Goal: Task Accomplishment & Management: Manage account settings

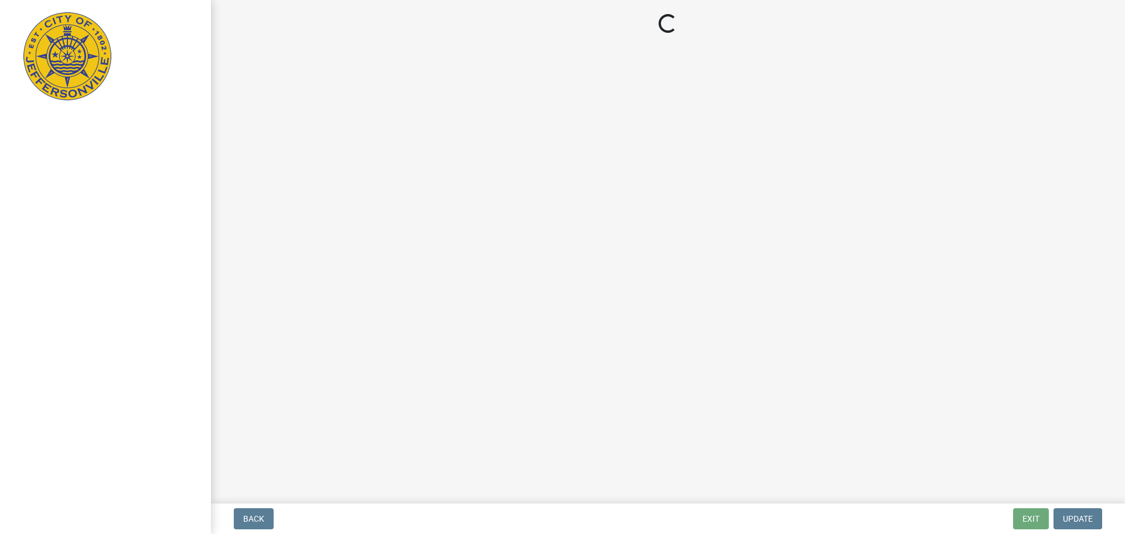
select select "3: 3"
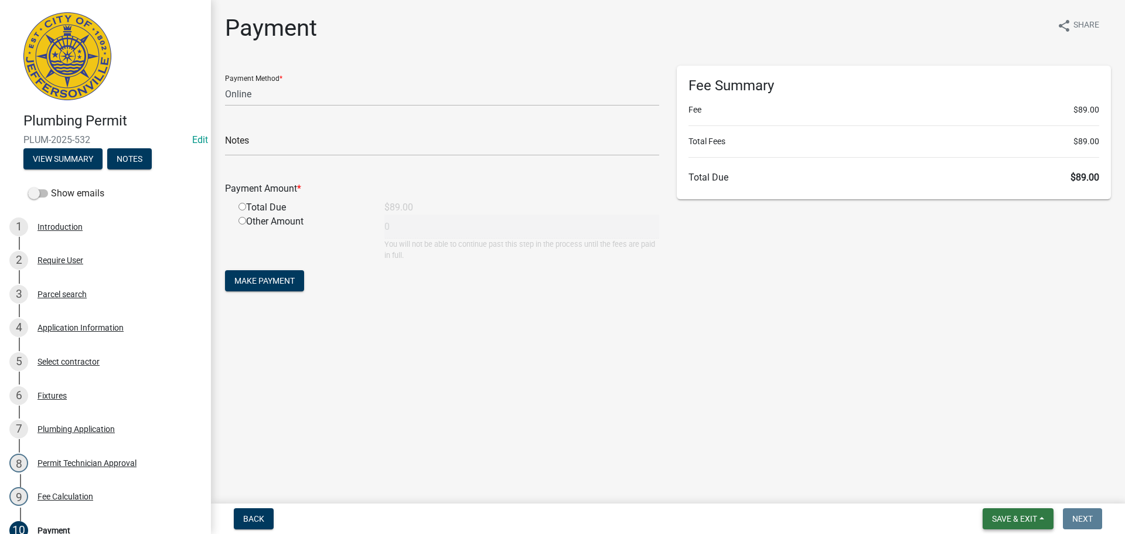
click at [1009, 519] on span "Save & Exit" at bounding box center [1014, 518] width 45 height 9
click at [1002, 490] on button "Save & Exit" at bounding box center [1007, 488] width 94 height 28
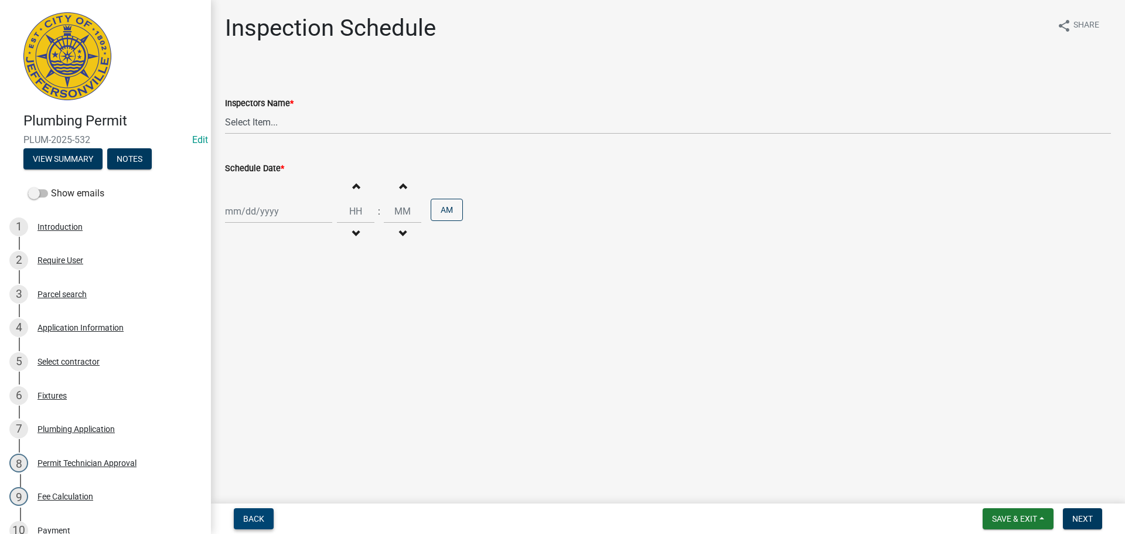
click at [248, 523] on span "Back" at bounding box center [253, 518] width 21 height 9
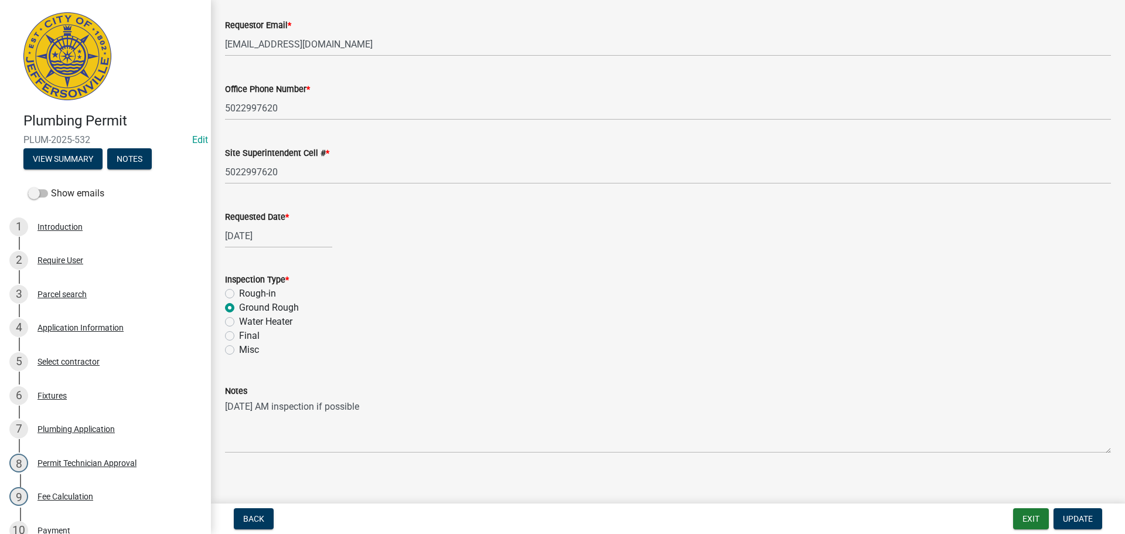
scroll to position [137, 0]
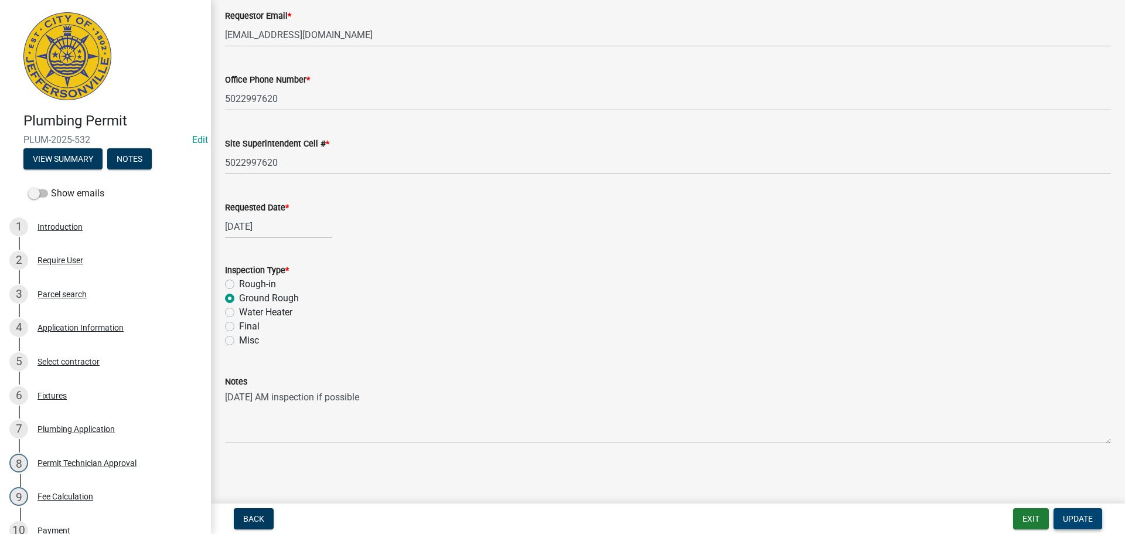
click at [1076, 519] on span "Update" at bounding box center [1078, 518] width 30 height 9
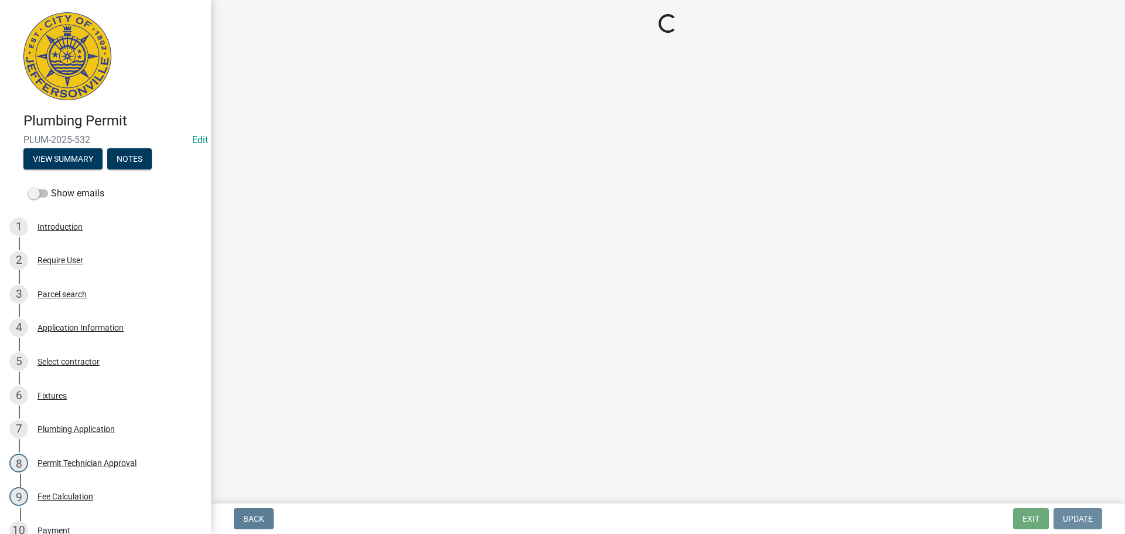
scroll to position [0, 0]
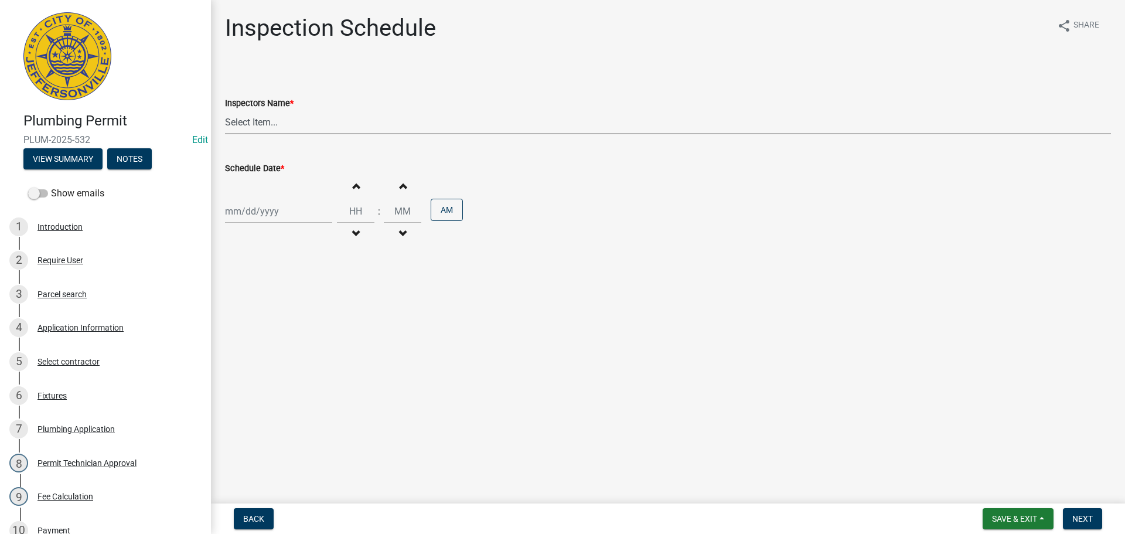
click at [250, 116] on select "Select Item... [PERSON_NAME] ([PERSON_NAME]) [PERSON_NAME] ([PERSON_NAME]) mkru…" at bounding box center [668, 122] width 886 height 24
select select "13c97fbc-c819-4cee-844a-0db3d3c4db95"
click at [225, 110] on select "Select Item... [PERSON_NAME] ([PERSON_NAME]) [PERSON_NAME] ([PERSON_NAME]) mkru…" at bounding box center [668, 122] width 886 height 24
select select "9"
select select "2025"
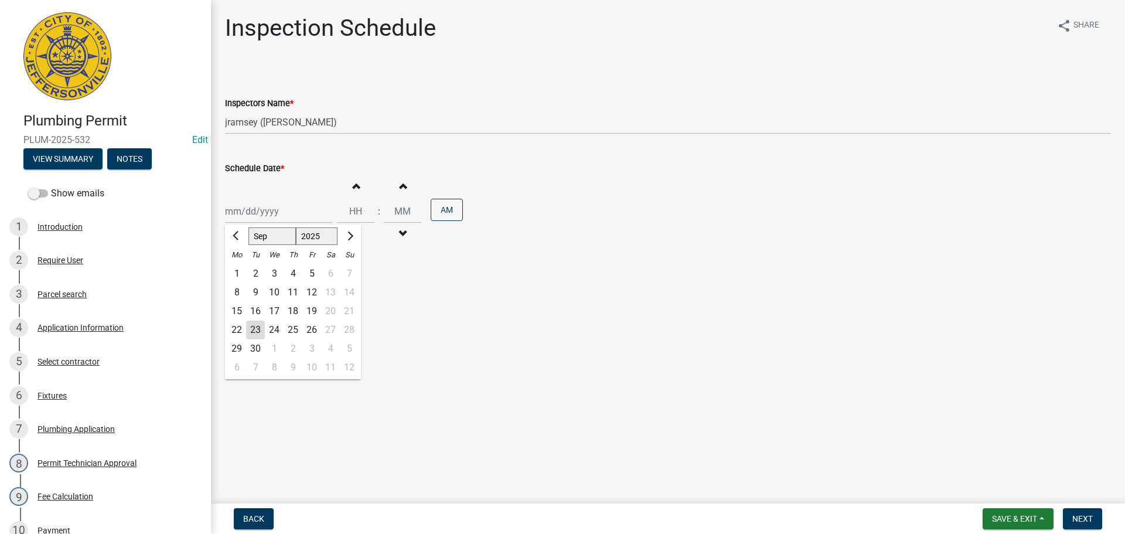
drag, startPoint x: 250, startPoint y: 211, endPoint x: 251, endPoint y: 220, distance: 9.4
click at [250, 211] on div "[PERSON_NAME] Feb Mar Apr [PERSON_NAME][DATE] Oct Nov [DATE] 1526 1527 1528 152…" at bounding box center [278, 211] width 107 height 24
click at [277, 333] on div "24" at bounding box center [274, 329] width 19 height 19
type input "[DATE]"
click at [1086, 517] on span "Next" at bounding box center [1082, 518] width 21 height 9
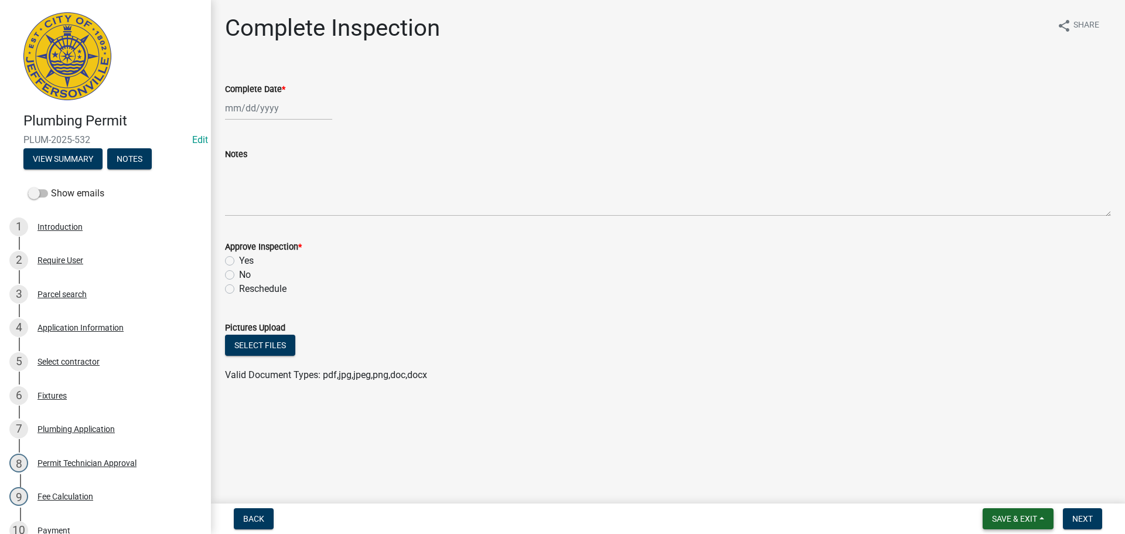
click at [994, 518] on span "Save & Exit" at bounding box center [1014, 518] width 45 height 9
click at [987, 486] on button "Save & Exit" at bounding box center [1007, 488] width 94 height 28
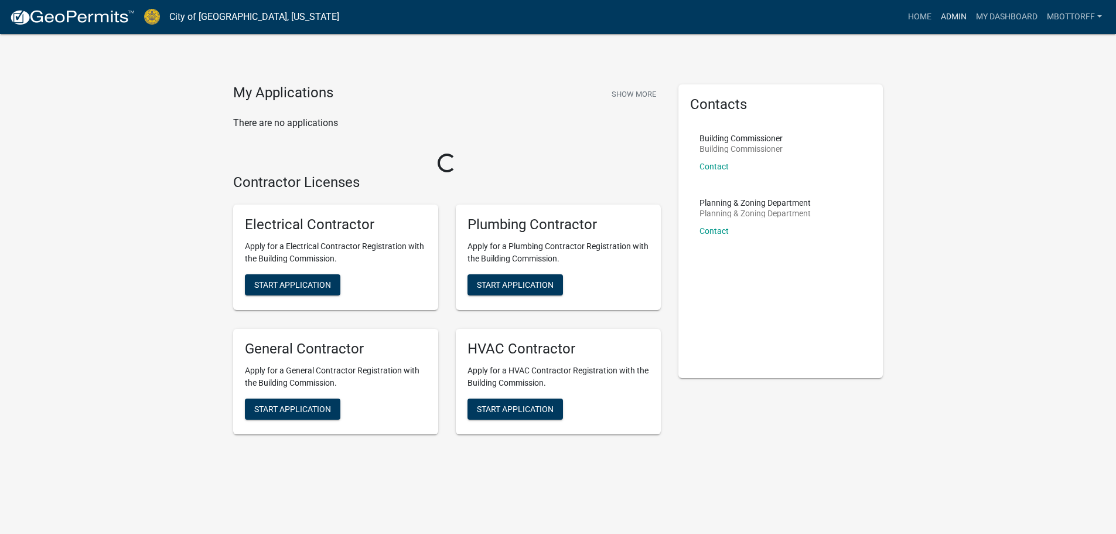
click at [951, 15] on link "Admin" at bounding box center [953, 17] width 35 height 22
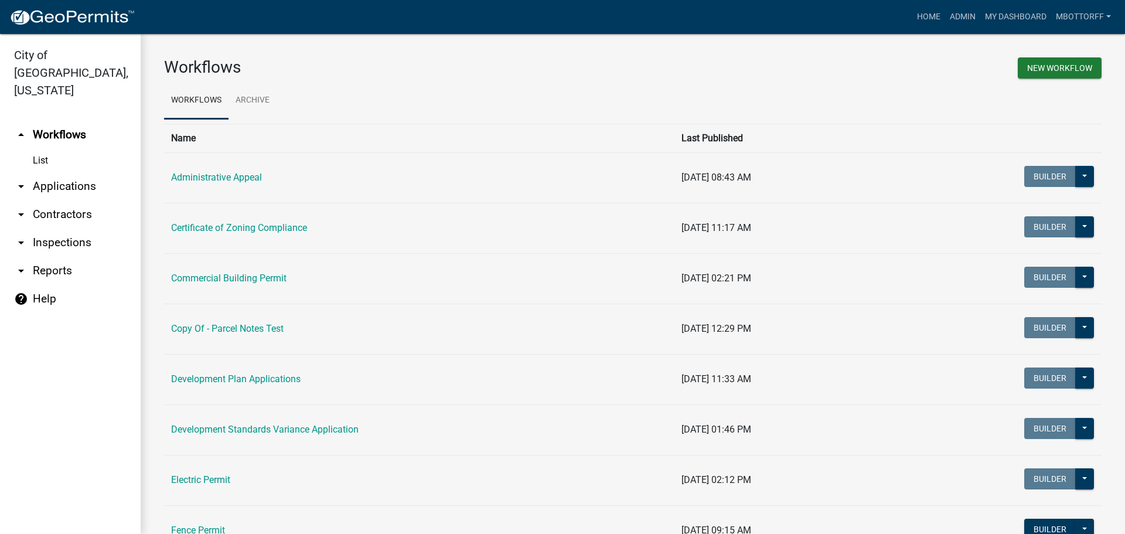
click at [62, 228] on link "arrow_drop_down Inspections" at bounding box center [70, 242] width 141 height 28
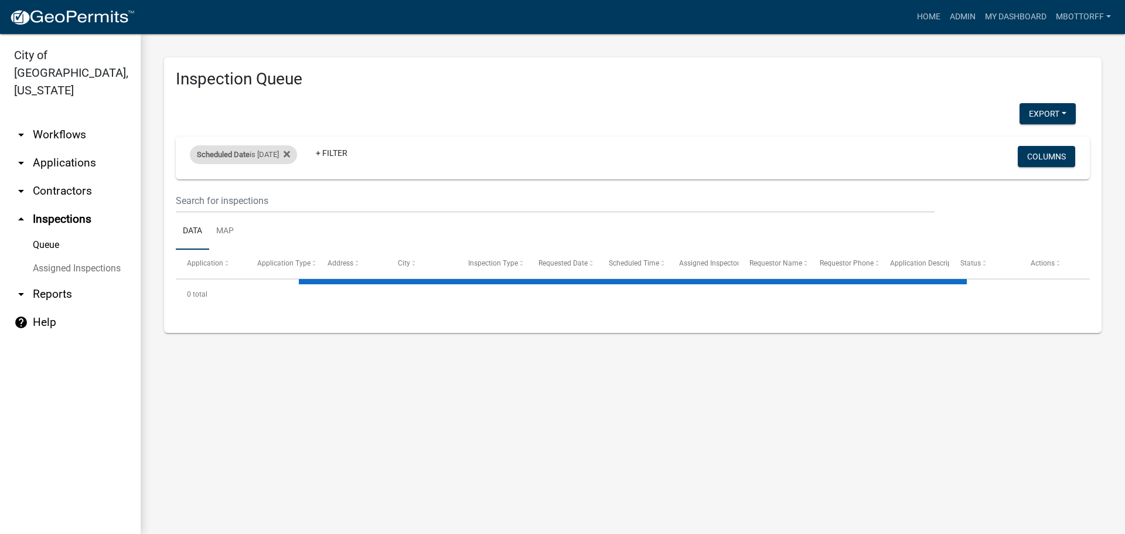
select select "3: 100"
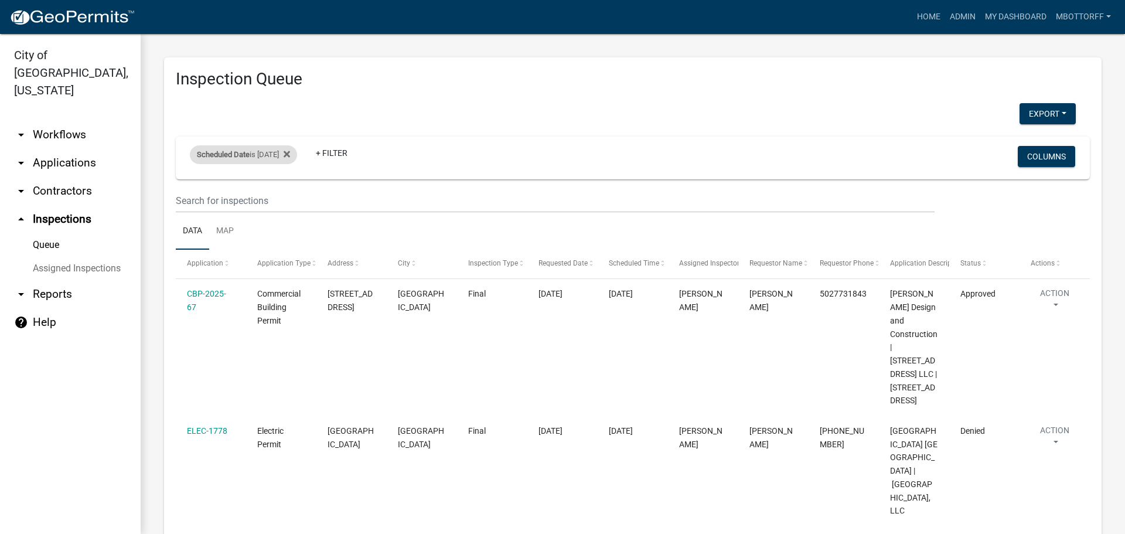
click at [262, 155] on div "Scheduled Date is 09/23/2025" at bounding box center [243, 154] width 107 height 19
click at [287, 201] on input "2025-09-23" at bounding box center [254, 198] width 82 height 24
type input "2025-09-24"
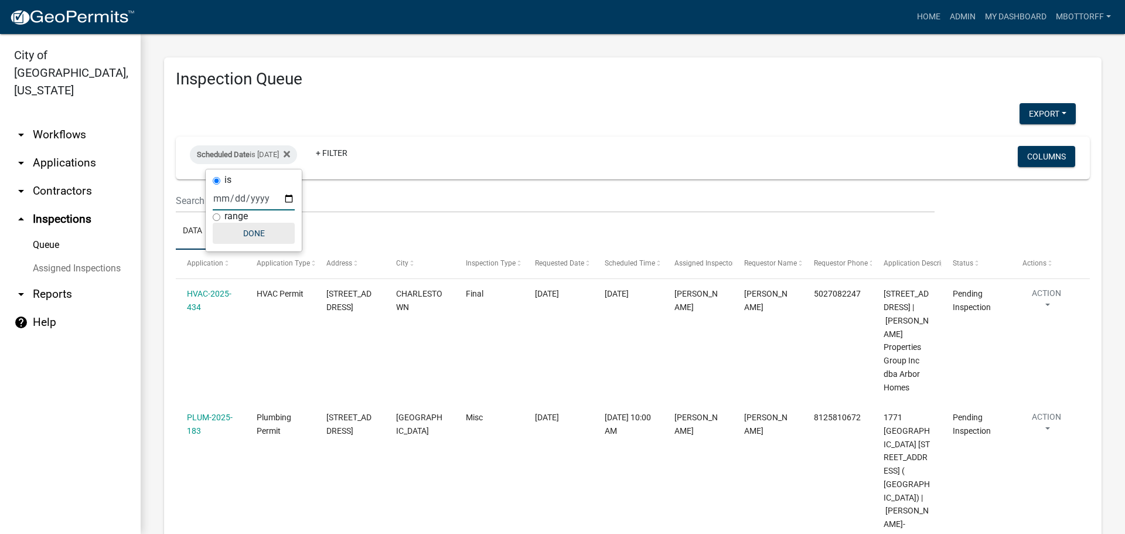
click at [255, 237] on button "Done" at bounding box center [254, 233] width 82 height 21
click at [1039, 113] on button "Export" at bounding box center [1047, 113] width 56 height 21
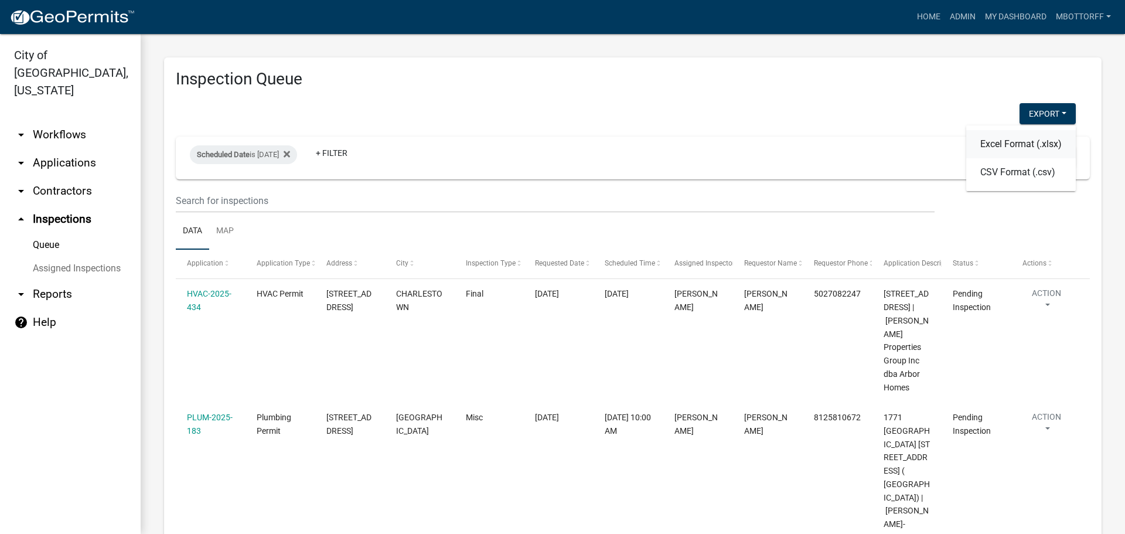
click at [994, 141] on button "Excel Format (.xlsx)" at bounding box center [1021, 144] width 110 height 28
click at [1046, 115] on button "Export" at bounding box center [1047, 113] width 56 height 21
click at [1023, 144] on button "Excel Format (.xlsx)" at bounding box center [1021, 144] width 110 height 28
click at [53, 149] on link "arrow_drop_down Applications" at bounding box center [70, 163] width 141 height 28
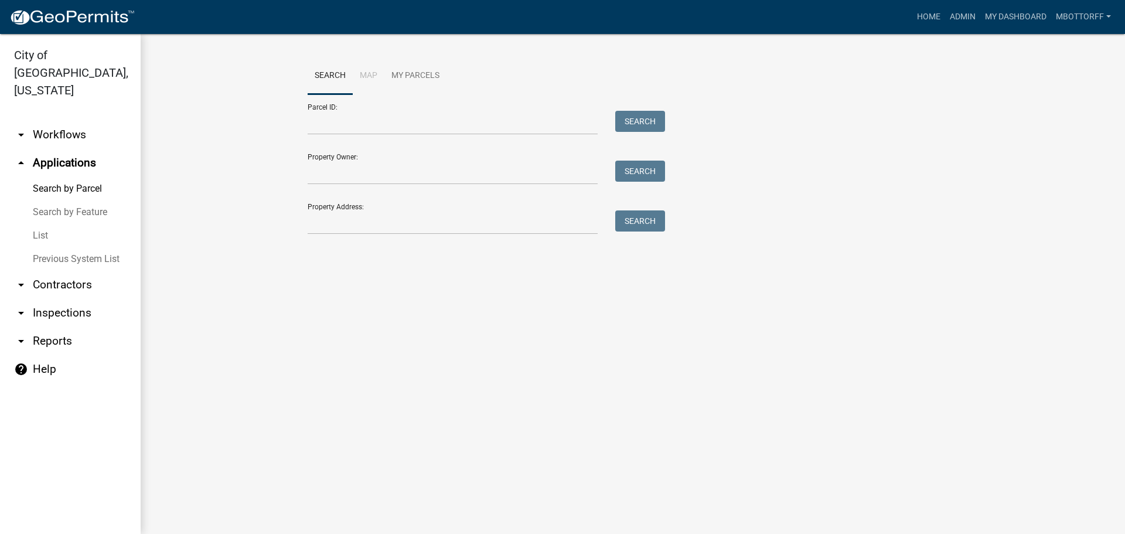
click at [50, 271] on link "arrow_drop_down Contractors" at bounding box center [70, 285] width 141 height 28
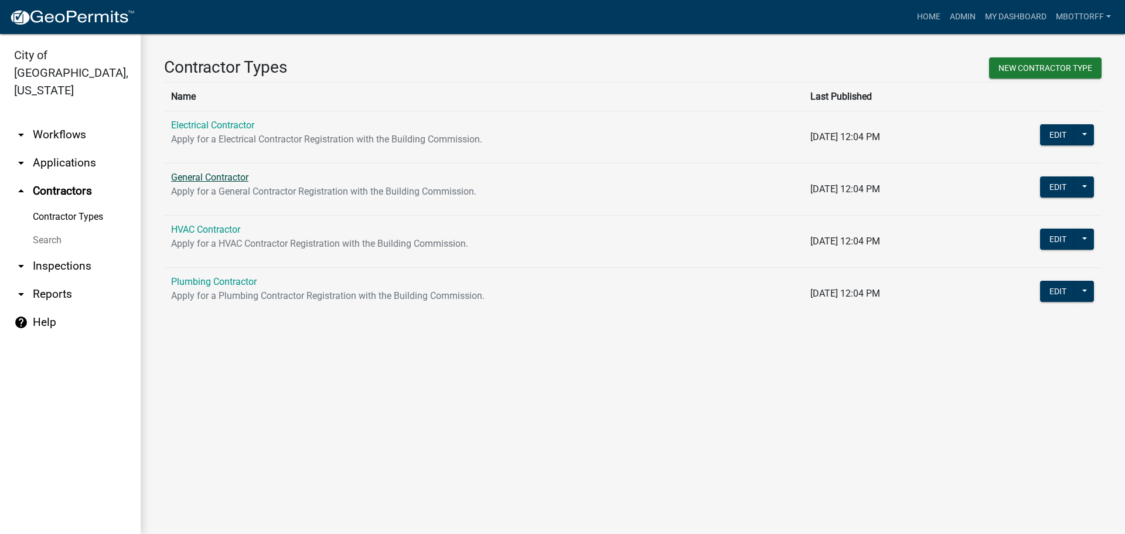
click at [207, 175] on link "General Contractor" at bounding box center [209, 177] width 77 height 11
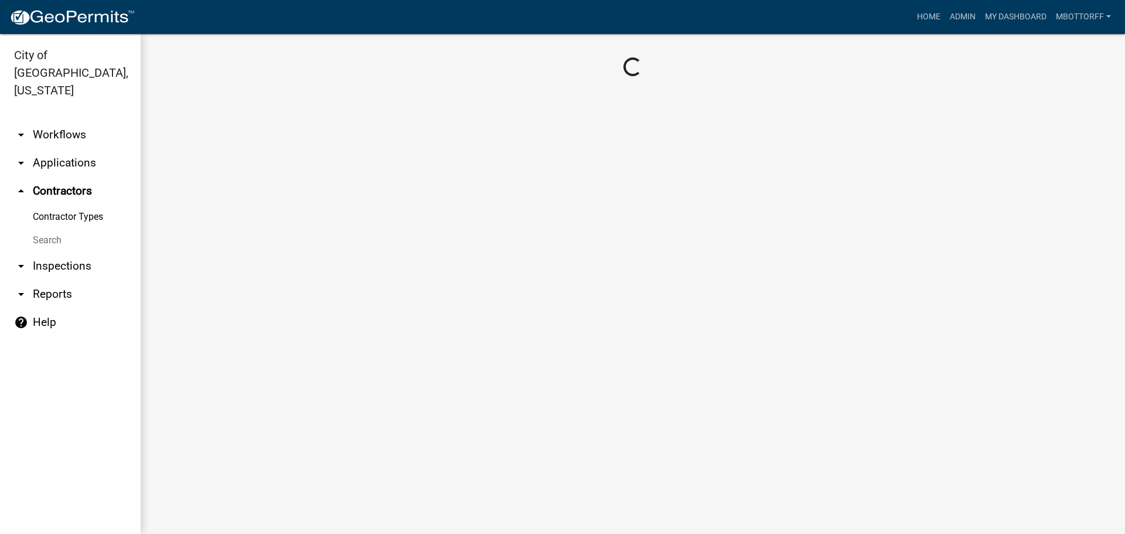
click at [54, 205] on link "Contractor Types" at bounding box center [70, 216] width 141 height 23
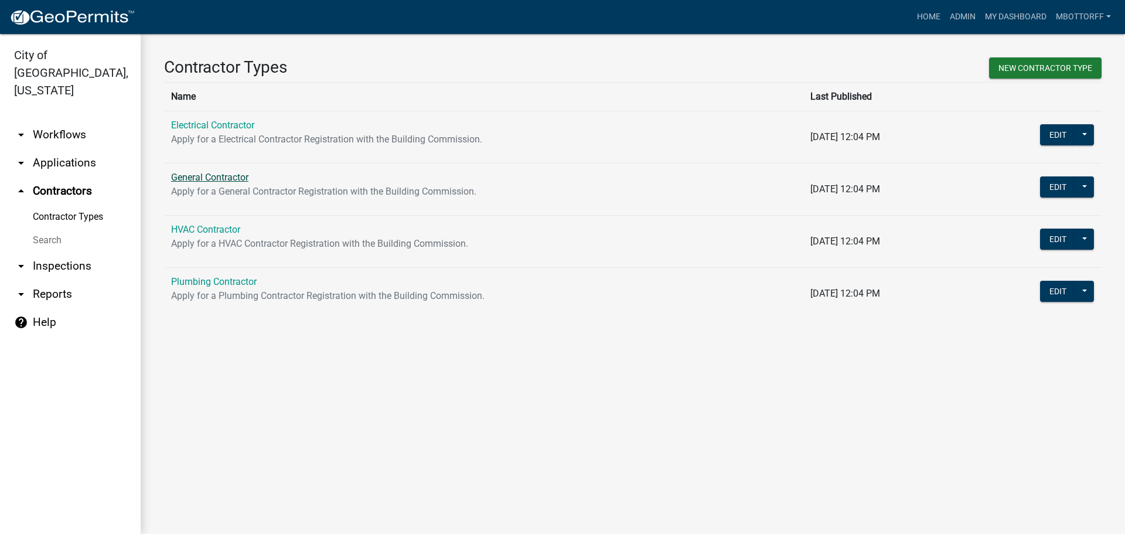
click at [199, 177] on link "General Contractor" at bounding box center [209, 177] width 77 height 11
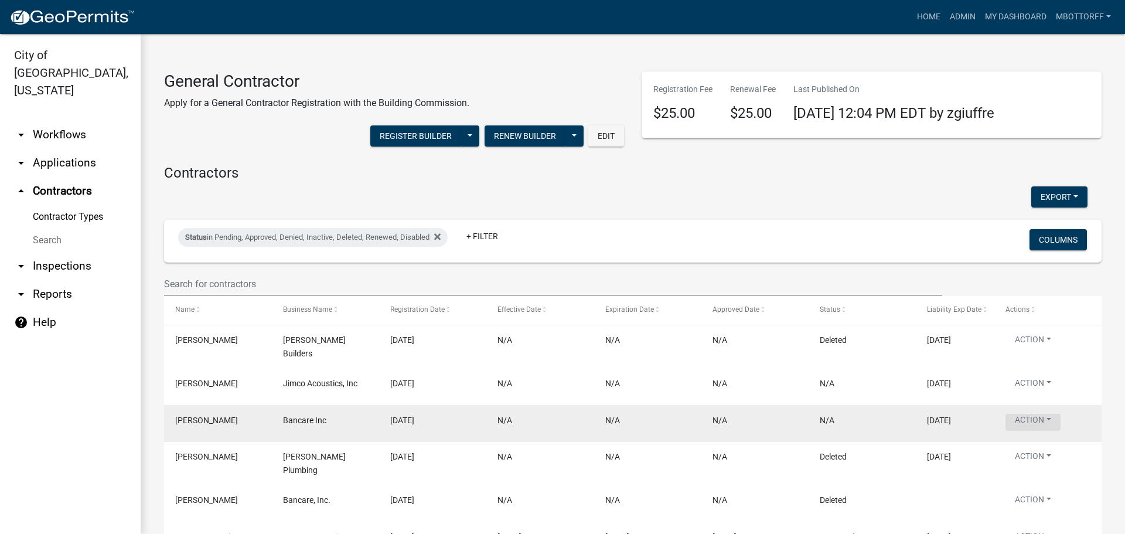
click at [1039, 415] on button "Action" at bounding box center [1032, 422] width 55 height 17
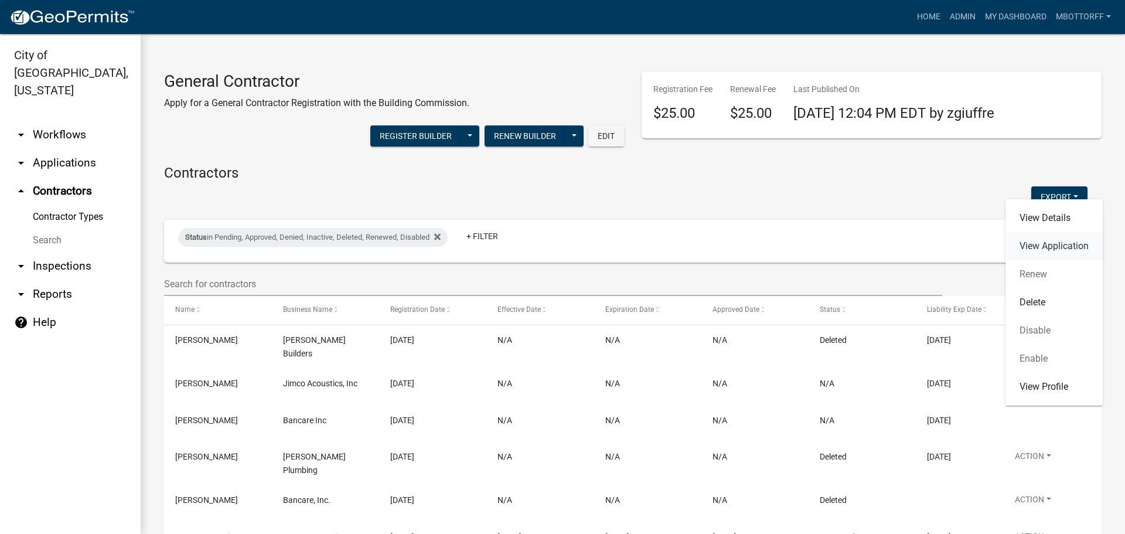
click at [1032, 248] on link "View Application" at bounding box center [1053, 246] width 97 height 28
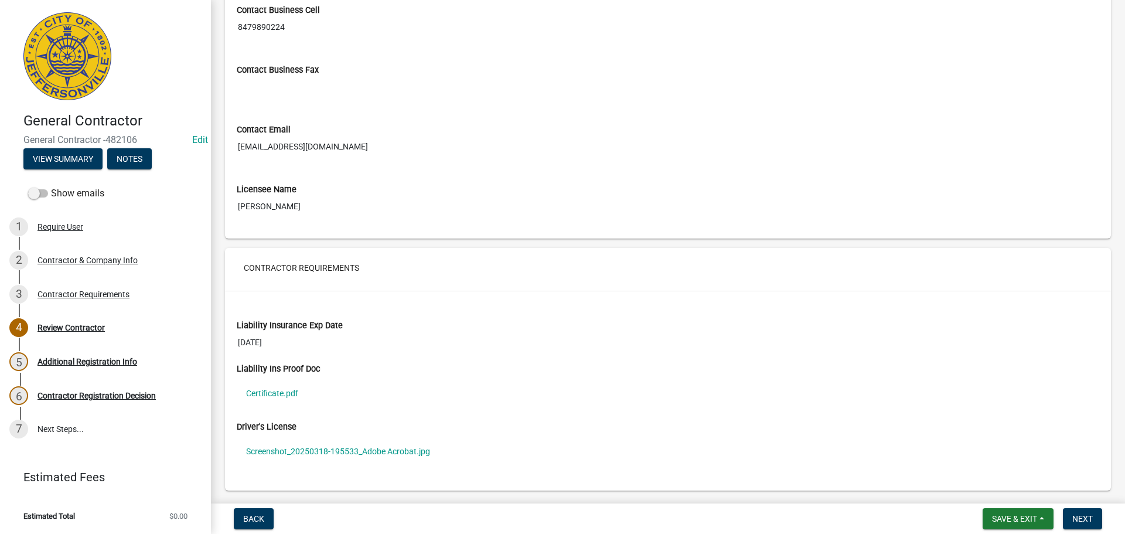
scroll to position [703, 0]
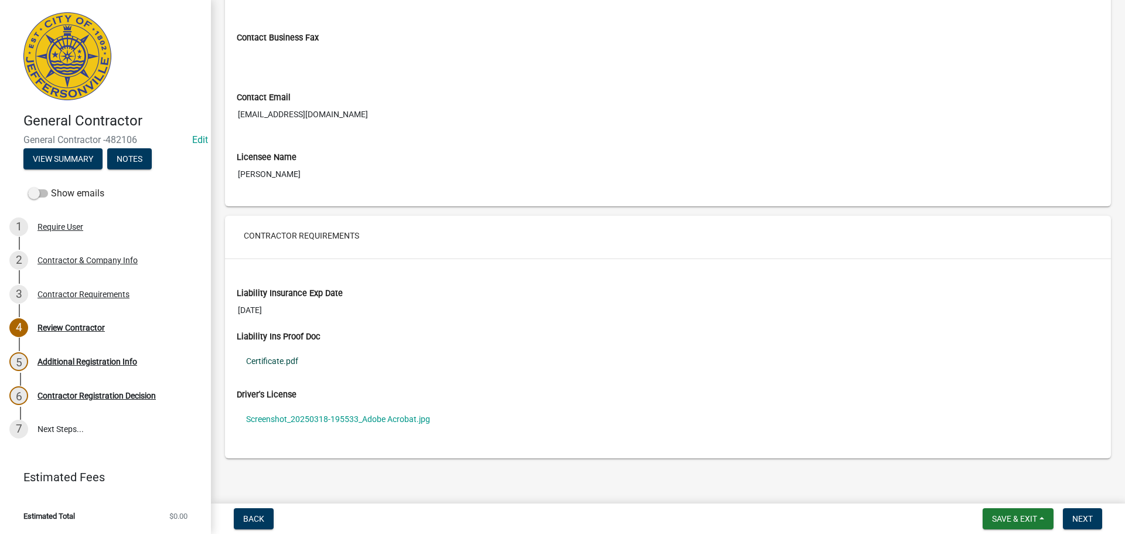
click at [277, 359] on link "Certificate.pdf" at bounding box center [668, 360] width 862 height 27
click at [288, 418] on link "Screenshot_20250318-195533_Adobe Acrobat.jpg" at bounding box center [668, 418] width 862 height 27
click at [1006, 524] on button "Save & Exit" at bounding box center [1018, 518] width 71 height 21
click at [1004, 486] on button "Save & Exit" at bounding box center [1007, 488] width 94 height 28
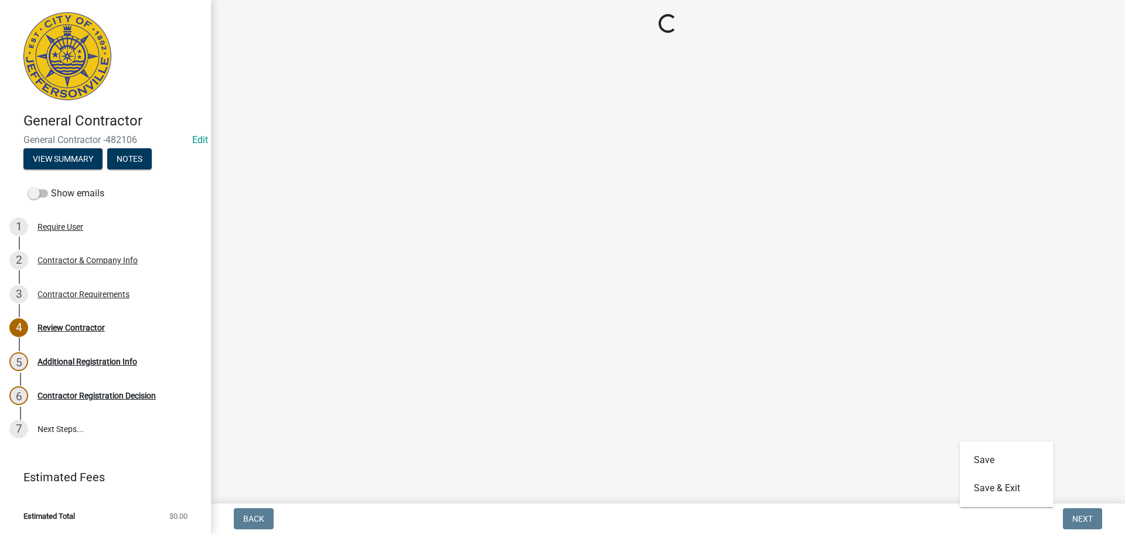
scroll to position [0, 0]
